Goal: Task Accomplishment & Management: Use online tool/utility

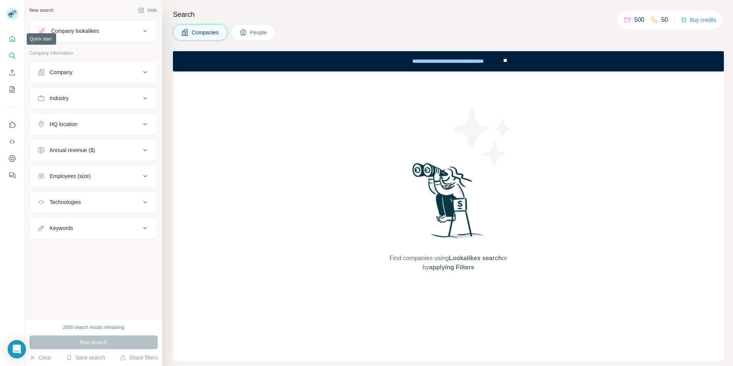
click at [16, 39] on button "Quick start" at bounding box center [12, 39] width 12 height 14
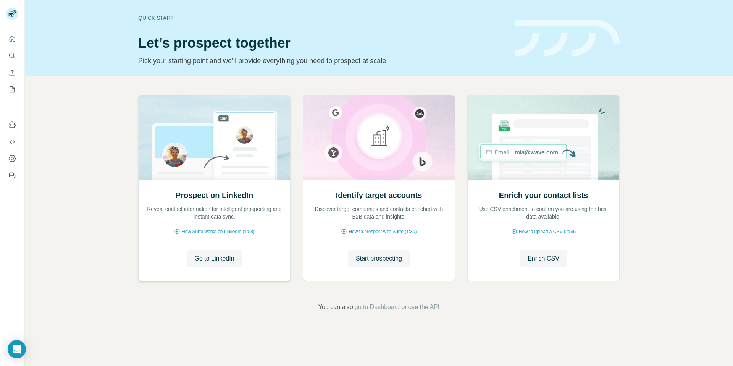
click at [234, 150] on img at bounding box center [214, 137] width 152 height 85
click at [218, 228] on span "How Surfe works on LinkedIn (1:58)" at bounding box center [218, 231] width 73 height 7
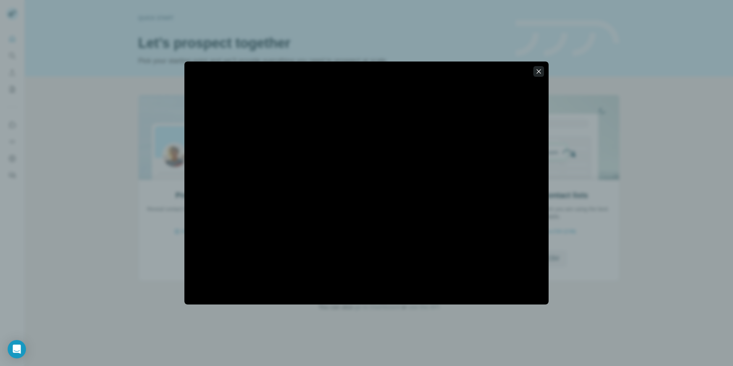
click at [540, 70] on icon "button" at bounding box center [539, 72] width 8 height 8
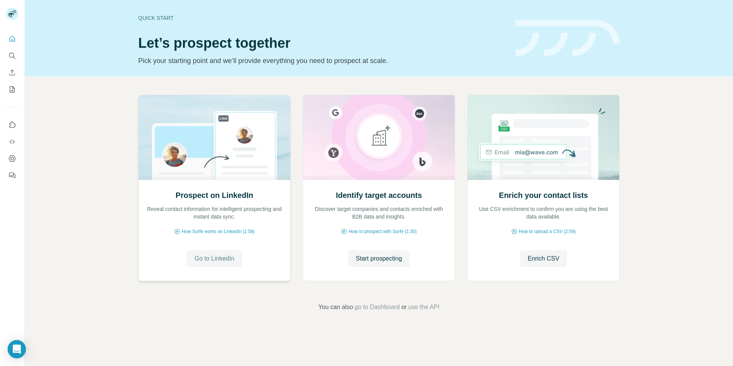
click at [219, 264] on button "Go to LinkedIn" at bounding box center [214, 258] width 55 height 17
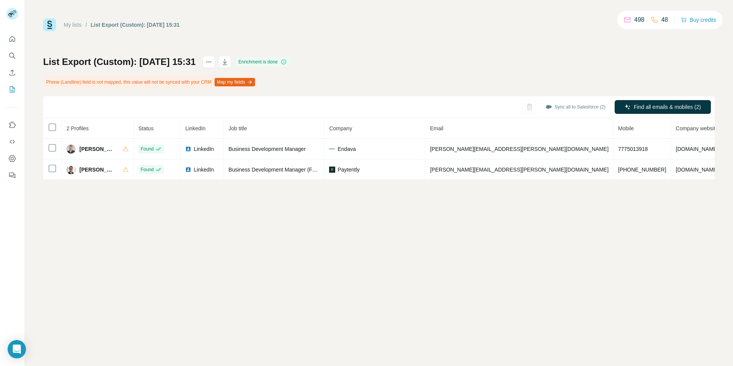
click at [246, 82] on button "Map my fields" at bounding box center [235, 82] width 40 height 8
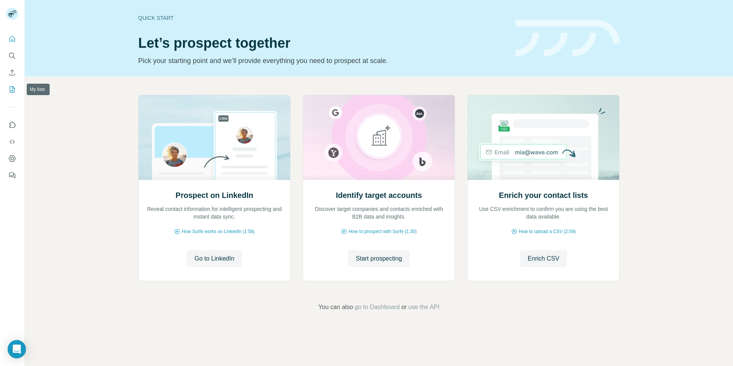
click at [12, 91] on icon "My lists" at bounding box center [13, 88] width 4 height 5
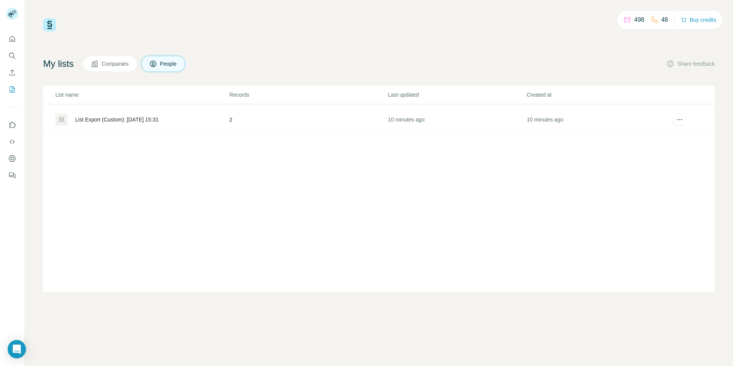
click at [93, 118] on div "List Export (Custom): [DATE] 15:31" at bounding box center [116, 120] width 83 height 8
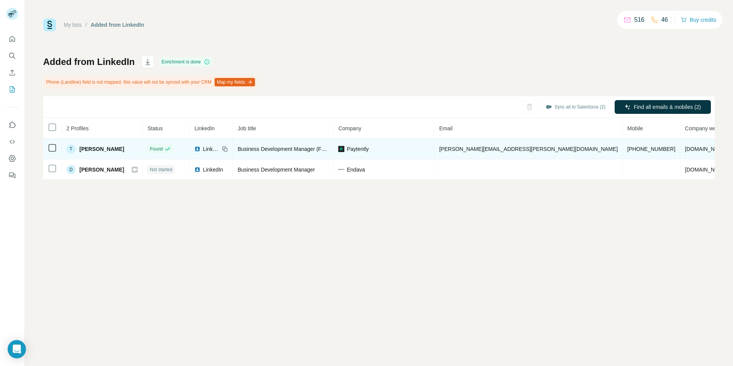
click at [97, 149] on span "[PERSON_NAME]" at bounding box center [101, 149] width 45 height 8
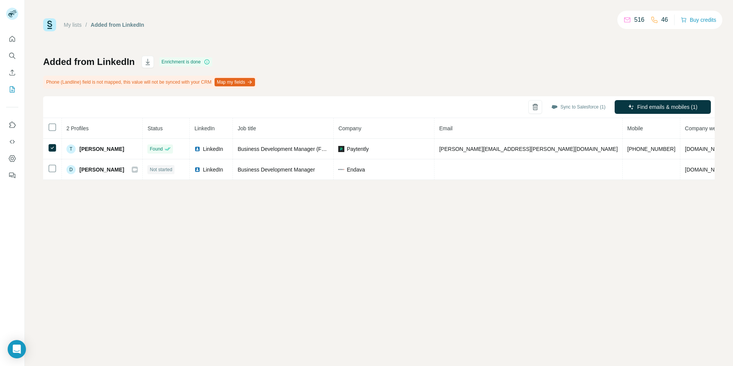
click at [255, 80] on button "Map my fields" at bounding box center [235, 82] width 40 height 8
click at [590, 107] on button "Sync to Salesforce (1)" at bounding box center [578, 106] width 65 height 11
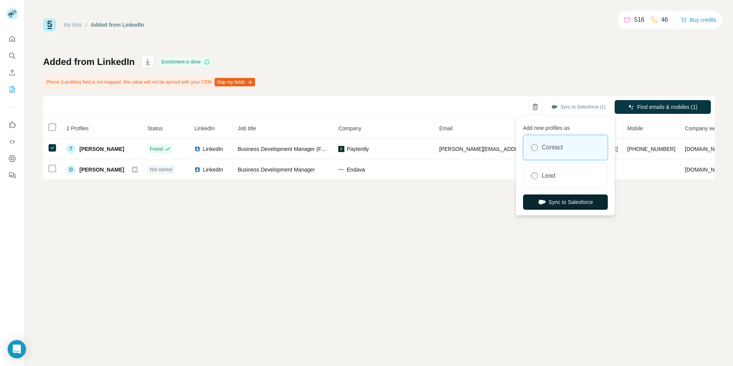
click at [572, 206] on button "Sync to Salesforce" at bounding box center [565, 201] width 85 height 15
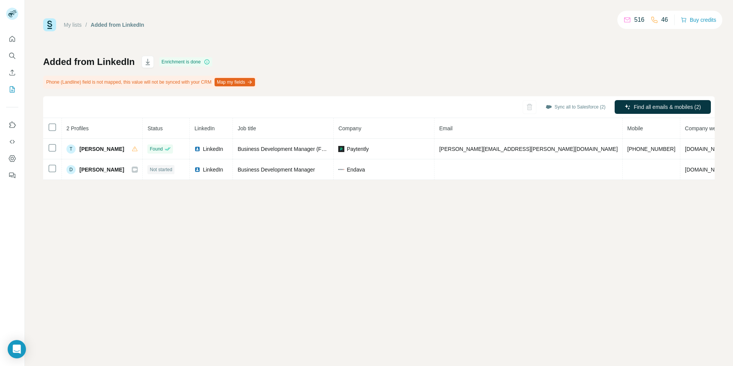
click at [248, 82] on button "Map my fields" at bounding box center [235, 82] width 40 height 8
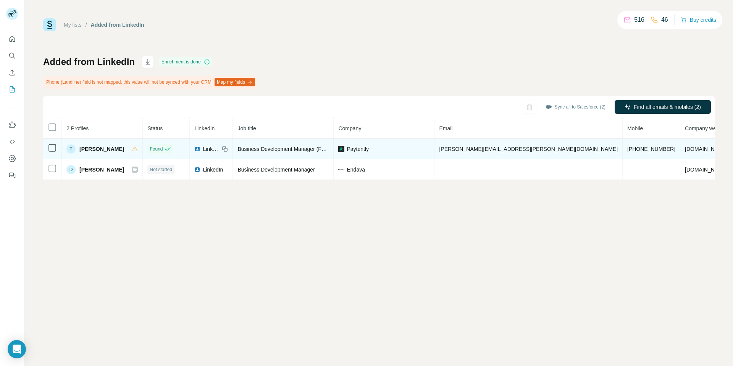
click at [561, 152] on td "[DOMAIN_NAME]" at bounding box center [707, 149] width 52 height 21
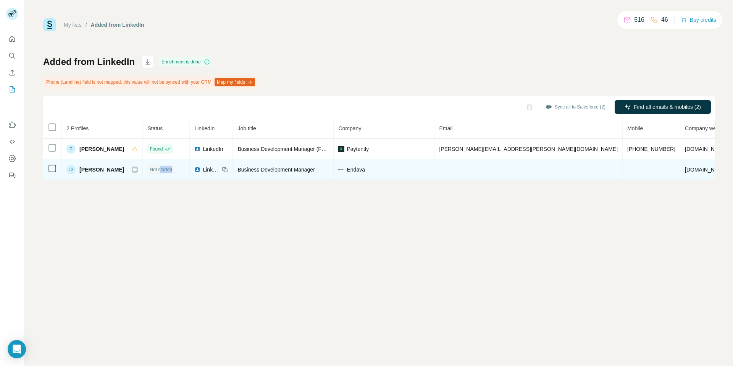
drag, startPoint x: 166, startPoint y: 171, endPoint x: 212, endPoint y: 175, distance: 46.3
click at [205, 175] on tr "D [PERSON_NAME] Not started LinkedIn Business Development Manager Endava [DOMAI…" at bounding box center [416, 169] width 747 height 21
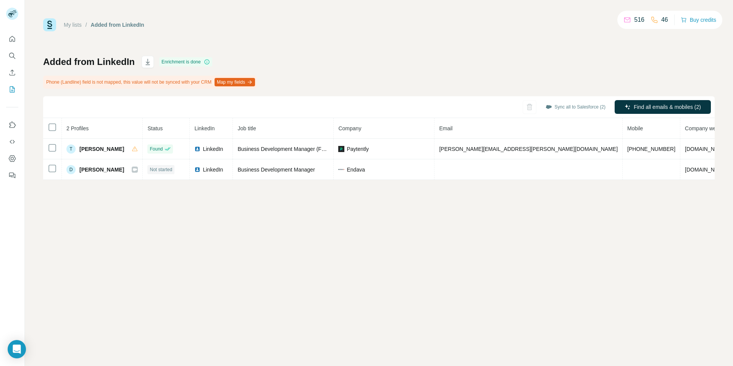
click at [229, 183] on div "My lists / Added from LinkedIn 516 46 Buy credits Added from LinkedIn Enrichmen…" at bounding box center [379, 183] width 708 height 366
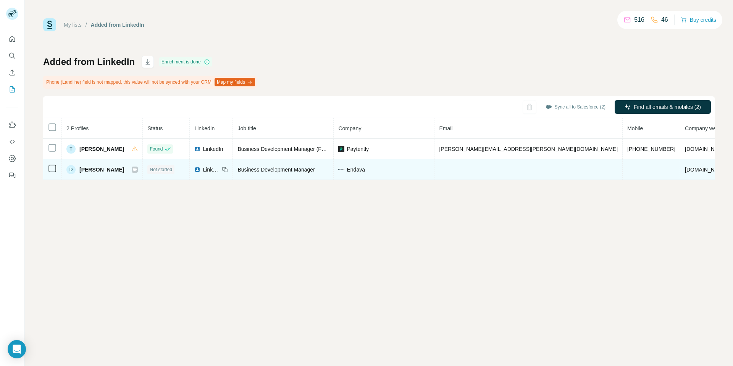
click at [527, 164] on td at bounding box center [529, 169] width 188 height 21
click at [561, 167] on span "endava.com" at bounding box center [706, 170] width 43 height 6
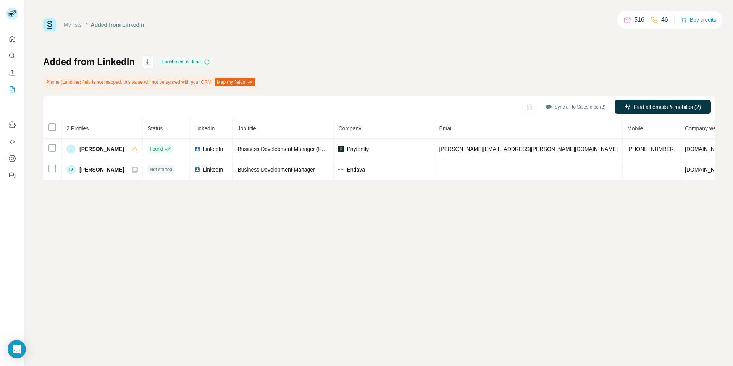
click at [243, 82] on button "Map my fields" at bounding box center [235, 82] width 40 height 8
click at [255, 79] on button "Map my fields" at bounding box center [235, 82] width 40 height 8
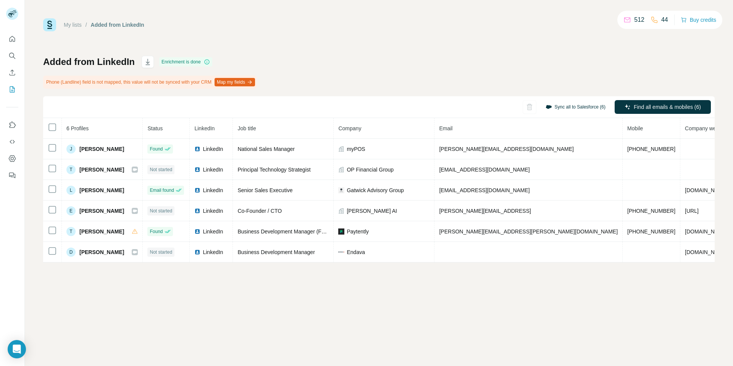
click at [569, 108] on button "Sync all to Salesforce (6)" at bounding box center [575, 106] width 71 height 11
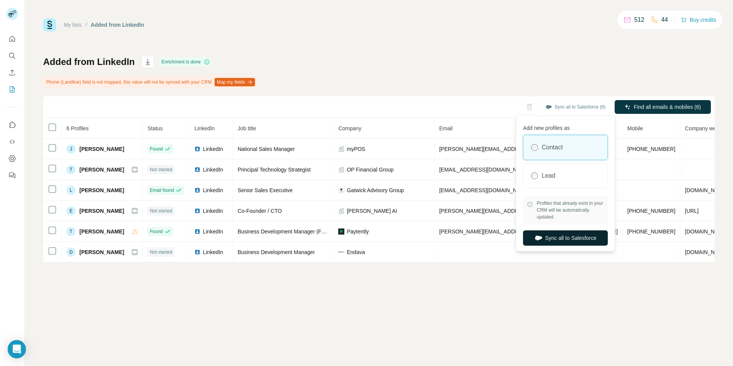
click at [573, 240] on button "Sync all to Salesforce" at bounding box center [565, 237] width 85 height 15
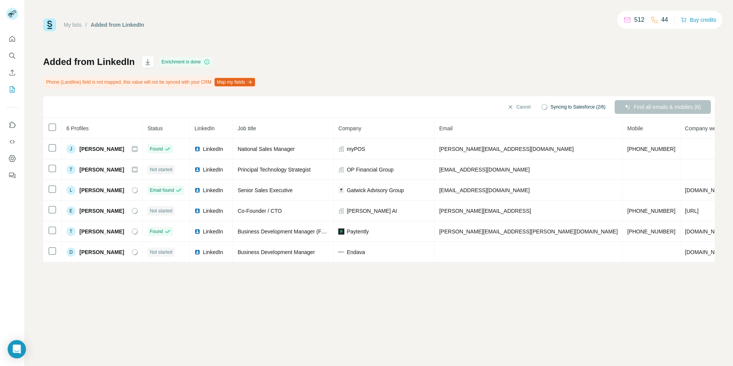
click at [241, 83] on button "Map my fields" at bounding box center [235, 82] width 40 height 8
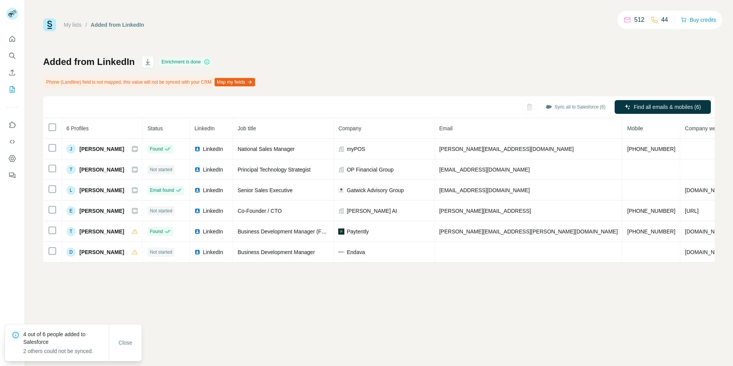
drag, startPoint x: 237, startPoint y: 82, endPoint x: 331, endPoint y: 62, distance: 95.6
click at [327, 62] on div "Added from LinkedIn Enrichment is done Phone (Landline) field is not mapped, th…" at bounding box center [379, 159] width 672 height 207
click at [249, 81] on button "Map my fields" at bounding box center [235, 82] width 40 height 8
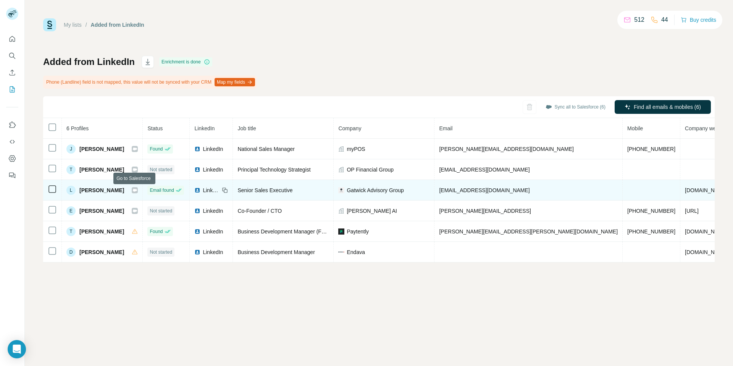
click at [134, 189] on icon at bounding box center [135, 190] width 4 height 3
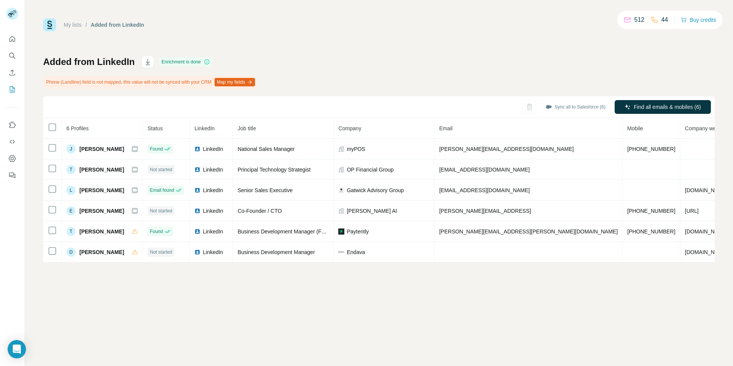
click at [254, 81] on button "Map my fields" at bounding box center [235, 82] width 40 height 8
